Goal: Transaction & Acquisition: Purchase product/service

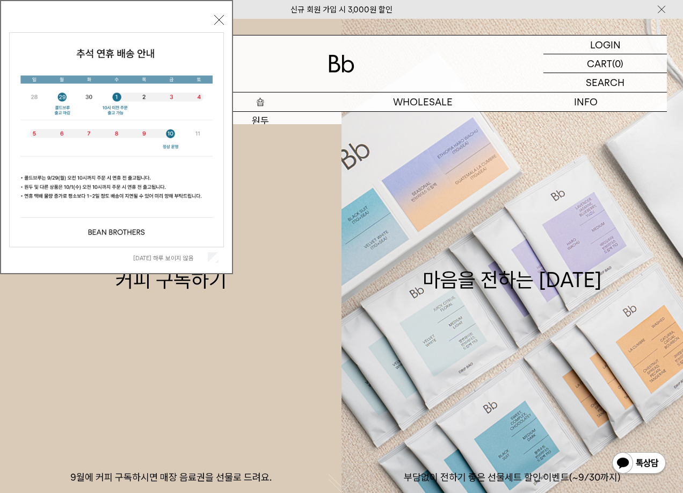
click at [262, 108] on p "숍" at bounding box center [260, 101] width 163 height 19
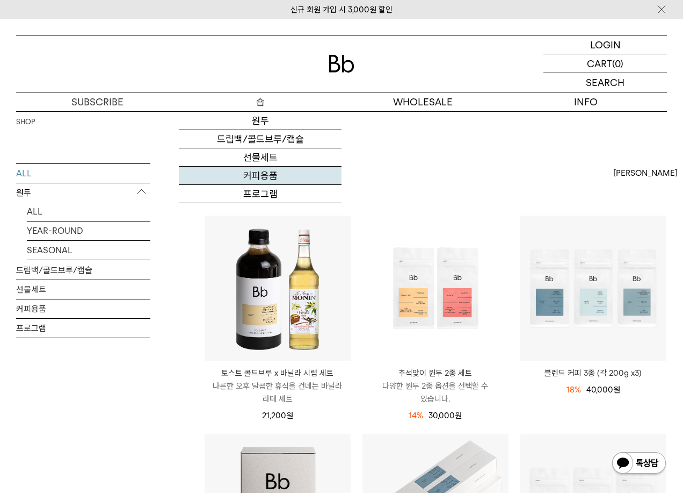
click at [272, 168] on link "커피용품" at bounding box center [260, 176] width 163 height 18
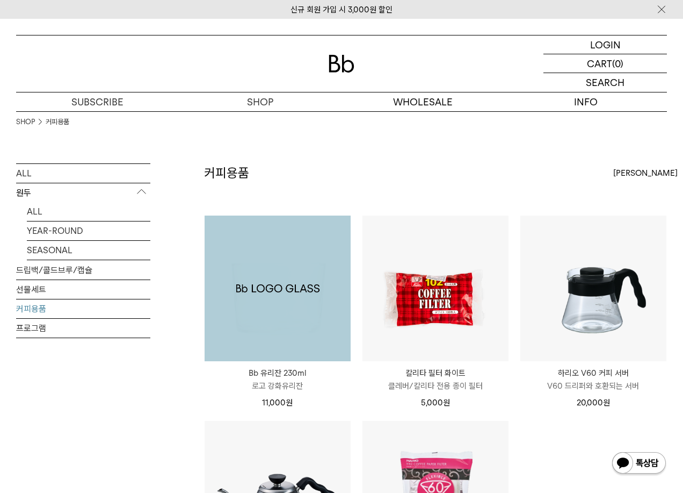
click at [317, 341] on img at bounding box center [278, 288] width 146 height 146
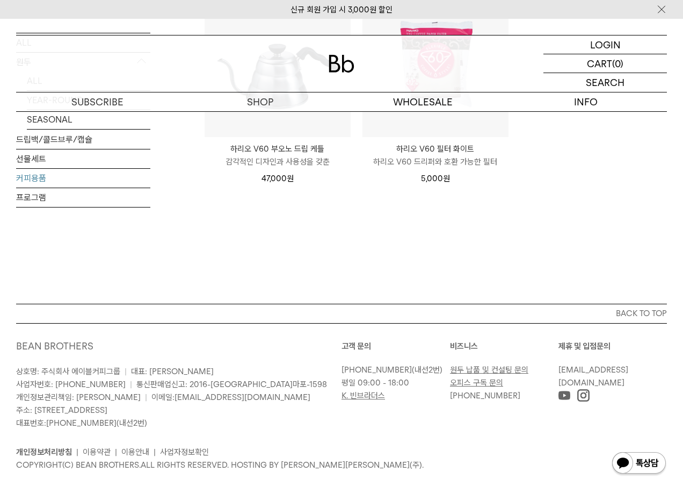
scroll to position [54, 0]
